Goal: Complete application form

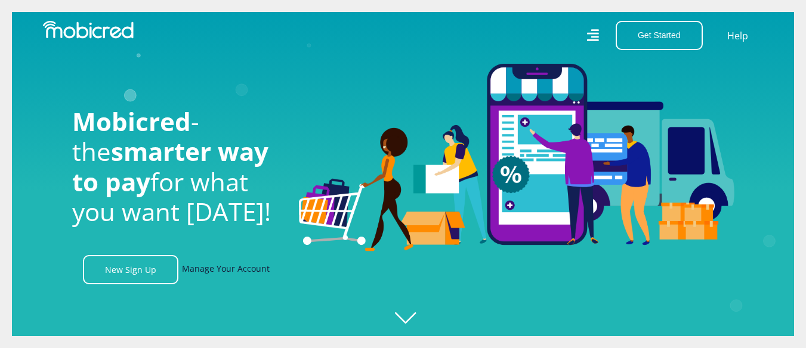
click at [226, 273] on link "Manage Your Account" at bounding box center [226, 269] width 88 height 29
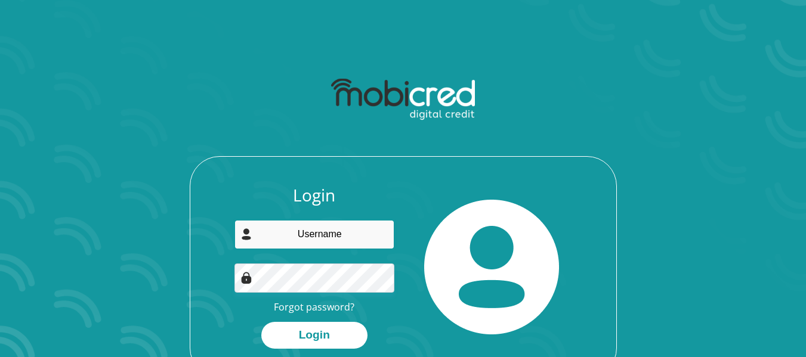
click at [297, 238] on input "email" at bounding box center [315, 234] width 160 height 29
type input "leighkerryday@gmail.com"
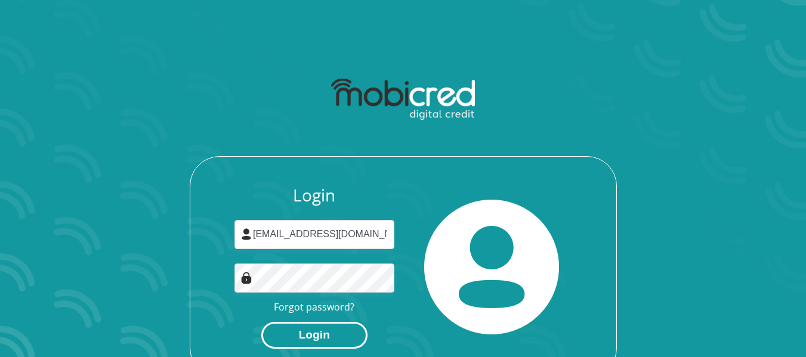
click at [318, 331] on button "Login" at bounding box center [314, 335] width 106 height 27
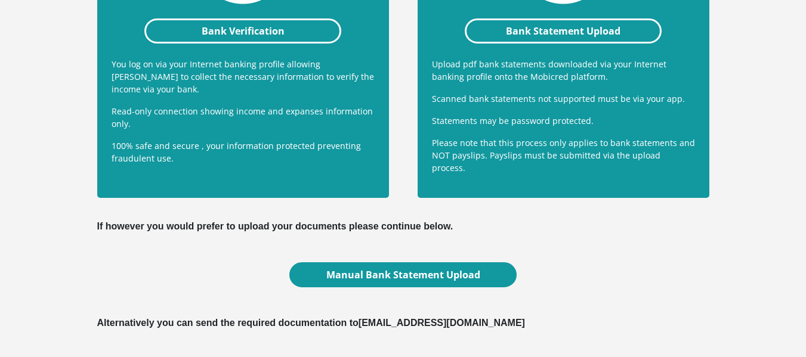
scroll to position [398, 0]
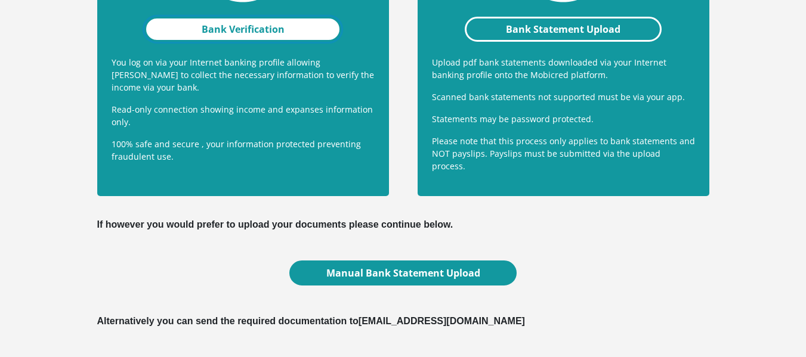
click at [215, 25] on link "Bank Verification" at bounding box center [243, 29] width 198 height 25
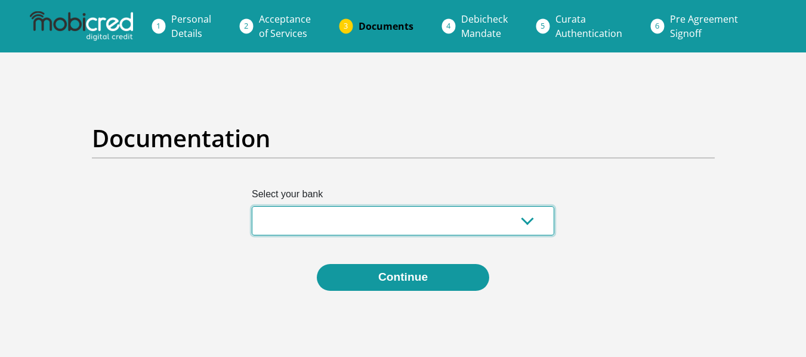
click at [341, 229] on select "Absa Capitec Bank Discovery Bank First National Bank Nedbank Standard Bank Tyme…" at bounding box center [403, 220] width 303 height 29
select select "{"id":"5","title":"Absa","institution":"Absa","alias":"absa","country":"ZA","br…"
click at [252, 206] on select "Absa Capitec Bank Discovery Bank First National Bank Nedbank Standard Bank Tyme…" at bounding box center [403, 220] width 303 height 29
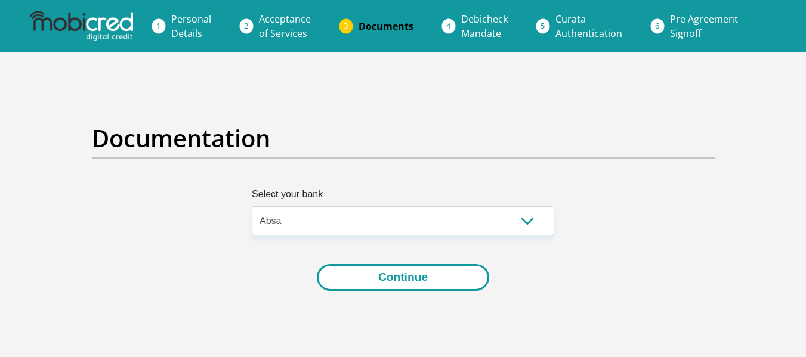
click at [401, 270] on button "Continue" at bounding box center [403, 277] width 172 height 27
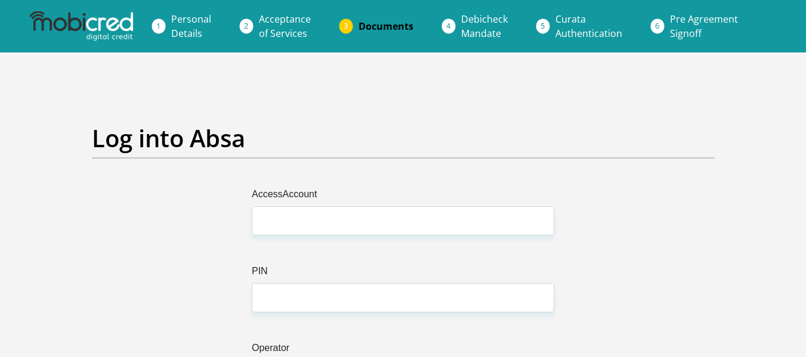
type input "[EMAIL_ADDRESS][DOMAIN_NAME]"
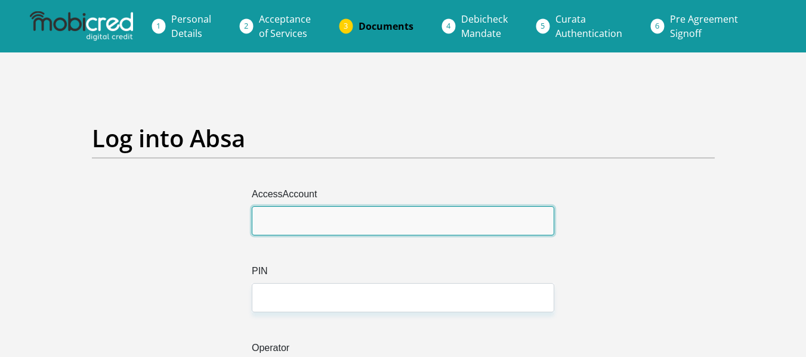
click at [261, 217] on input "AccessAccount" at bounding box center [403, 220] width 303 height 29
type input "4106019882"
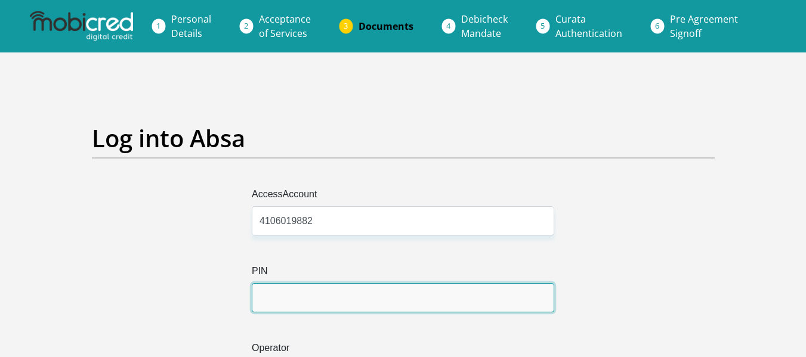
click at [266, 294] on input "PIN" at bounding box center [403, 297] width 303 height 29
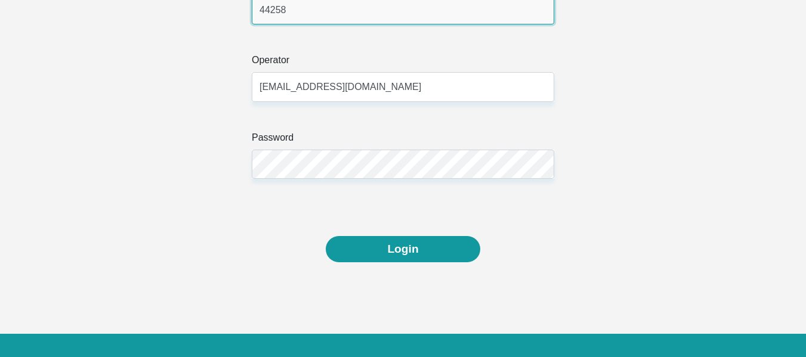
scroll to position [318, 0]
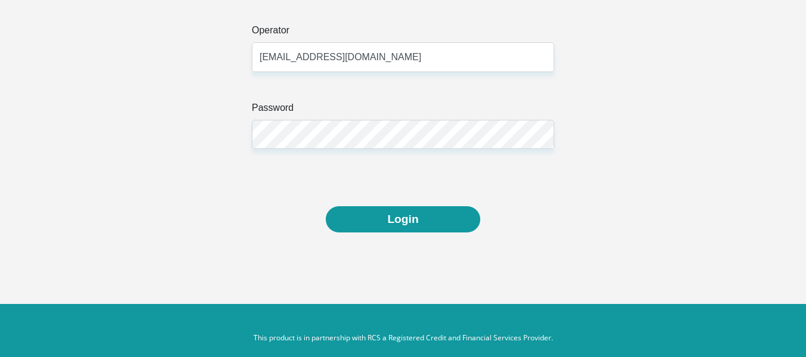
type input "44258"
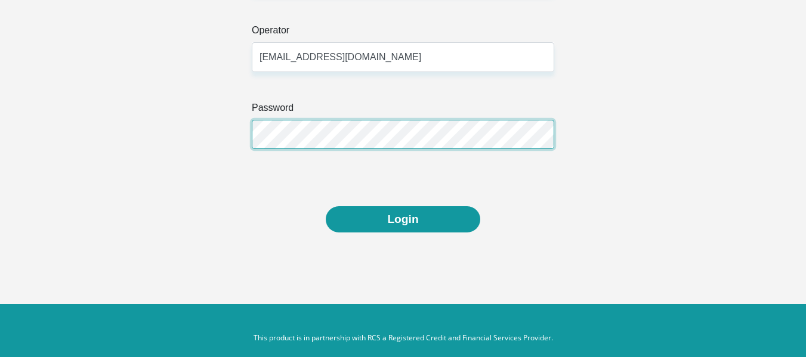
click at [211, 132] on div "AccessAccount 4106019882 PIN 44258 Operator leighkerryday@gmail.com Password" at bounding box center [403, 37] width 641 height 337
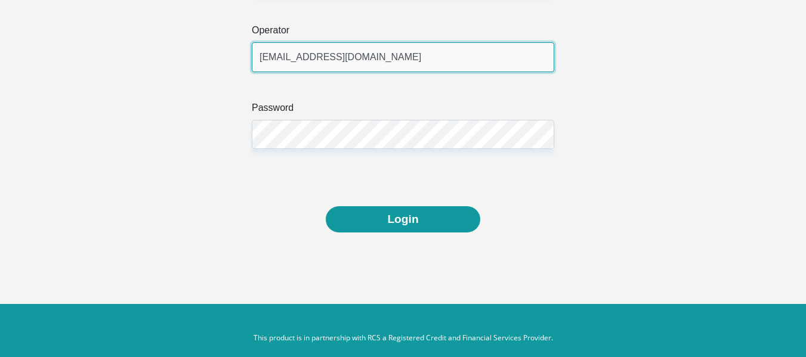
click at [466, 53] on input "leighkerryday@gmail.com" at bounding box center [403, 56] width 303 height 29
type input "l"
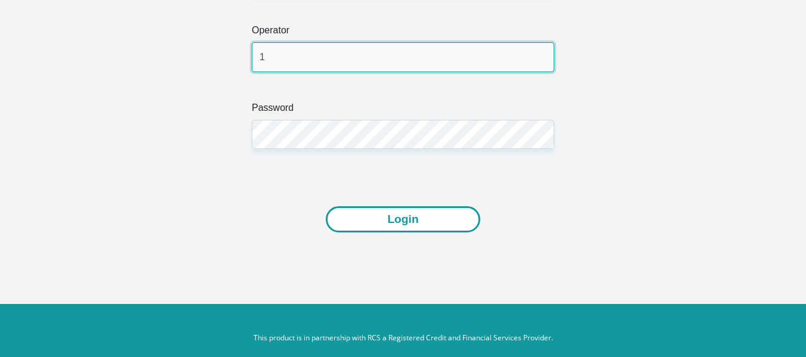
type input "1"
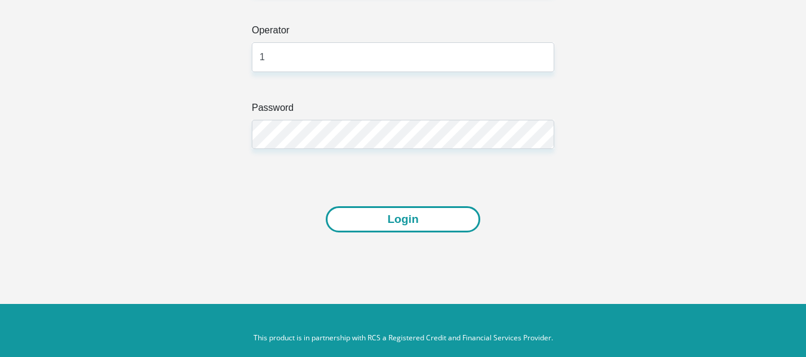
click at [393, 224] on button "Login" at bounding box center [403, 219] width 154 height 27
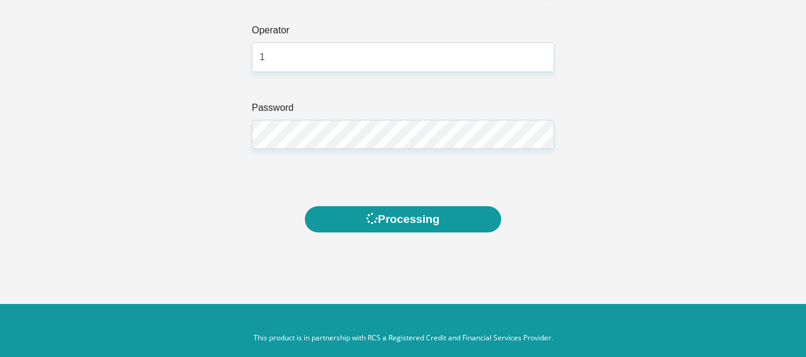
scroll to position [0, 0]
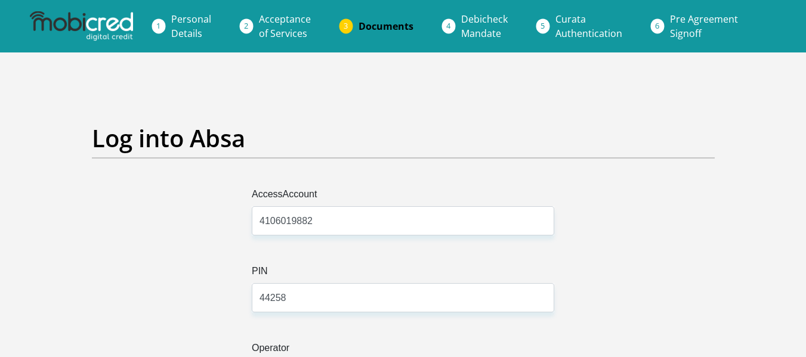
scroll to position [318, 0]
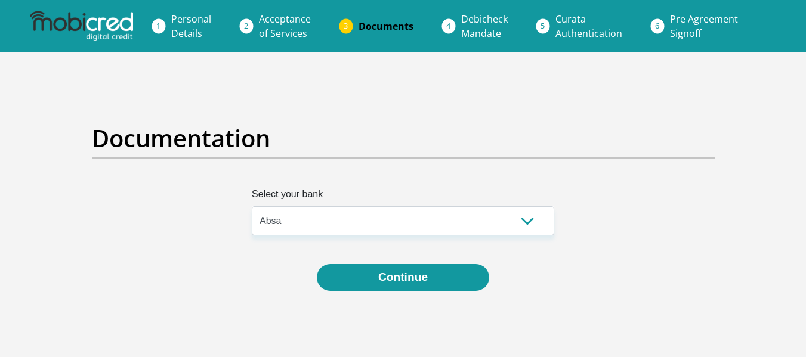
select select "{"id":"5","title":"Absa","institution":"Absa","alias":"absa","country":"ZA","br…"
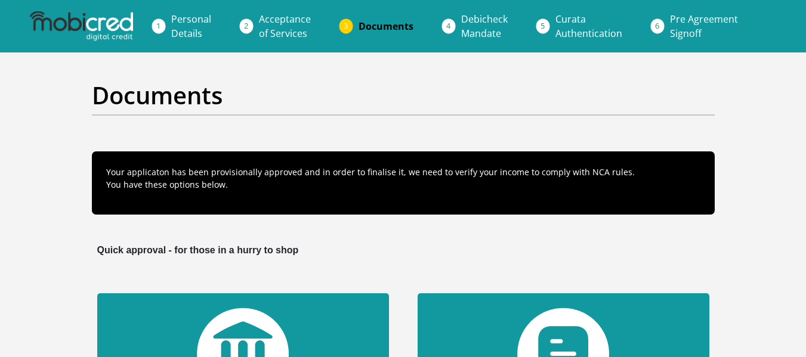
scroll to position [398, 0]
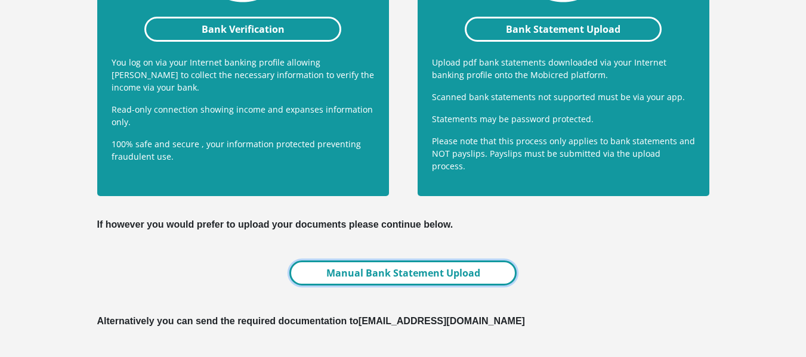
click at [424, 269] on link "Manual Bank Statement Upload" at bounding box center [402, 273] width 227 height 25
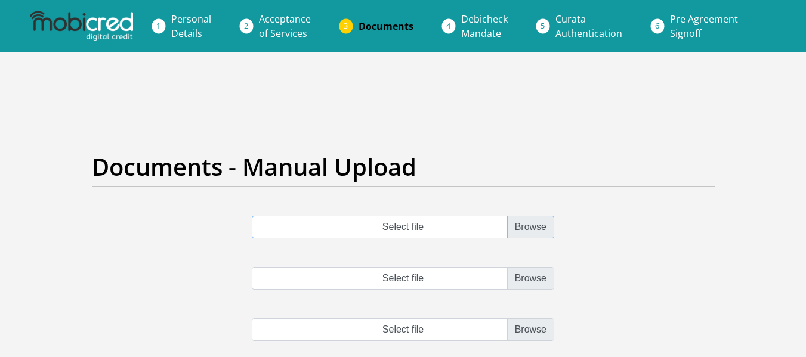
click at [525, 227] on input "Select file" at bounding box center [403, 227] width 303 height 23
type input "C:\fakepath\StatementJUL.pdf"
click at [523, 277] on input "Select file" at bounding box center [403, 278] width 303 height 23
type input "C:\fakepath\StatementAUG.pdf"
drag, startPoint x: 542, startPoint y: 343, endPoint x: 532, endPoint y: 335, distance: 13.1
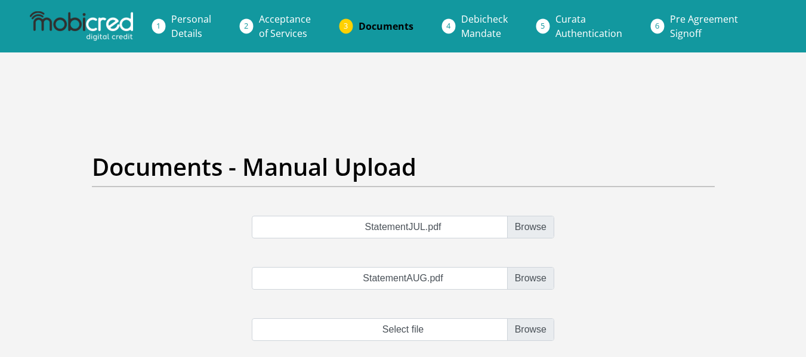
click at [543, 343] on div "StatementJUL.pdf StatementAUG.pdf Select file" at bounding box center [403, 293] width 641 height 154
click at [531, 332] on input "file" at bounding box center [403, 330] width 303 height 23
type input "C:\fakepath\StatementSEPT.pdf"
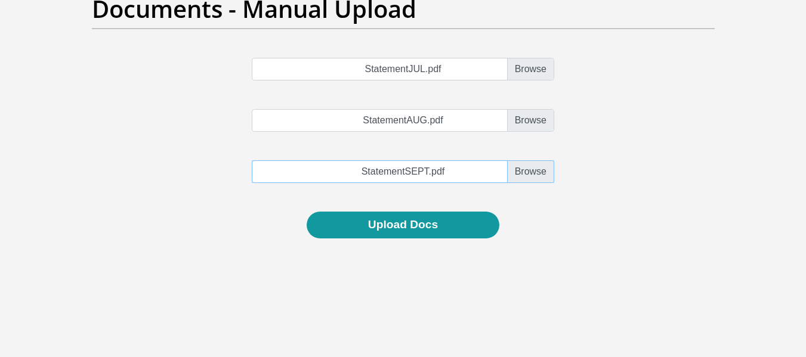
scroll to position [159, 0]
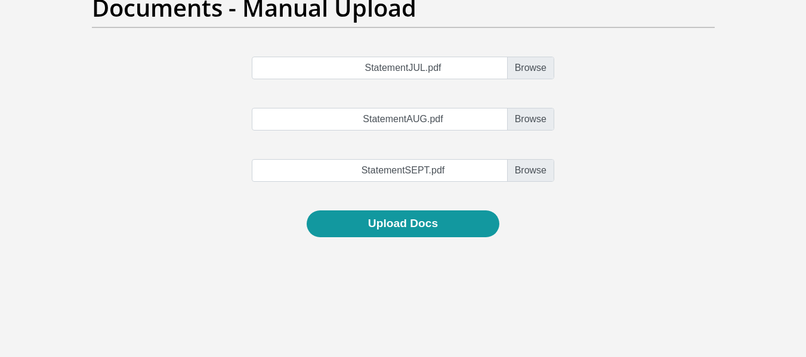
click at [342, 208] on div "StatementJUL.pdf StatementAUG.pdf StatementSEPT.pdf" at bounding box center [403, 134] width 641 height 154
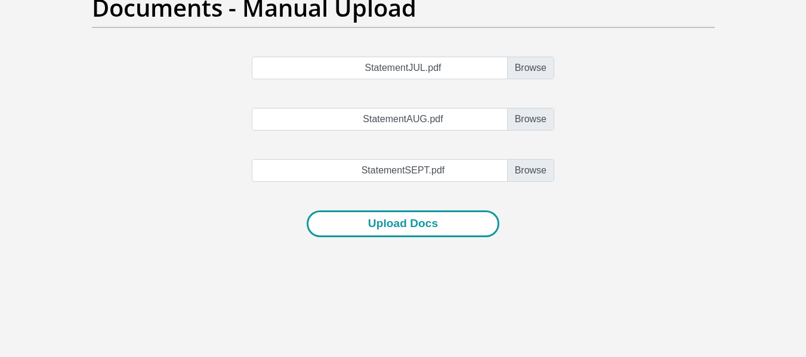
click at [344, 224] on button "Upload Docs" at bounding box center [403, 224] width 193 height 27
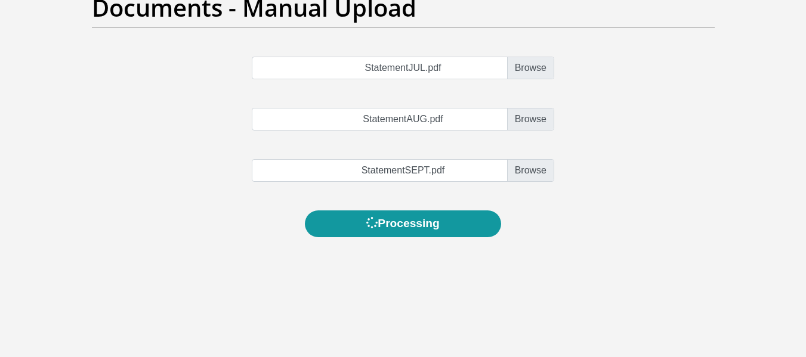
scroll to position [0, 0]
